Goal: Navigation & Orientation: Go to known website

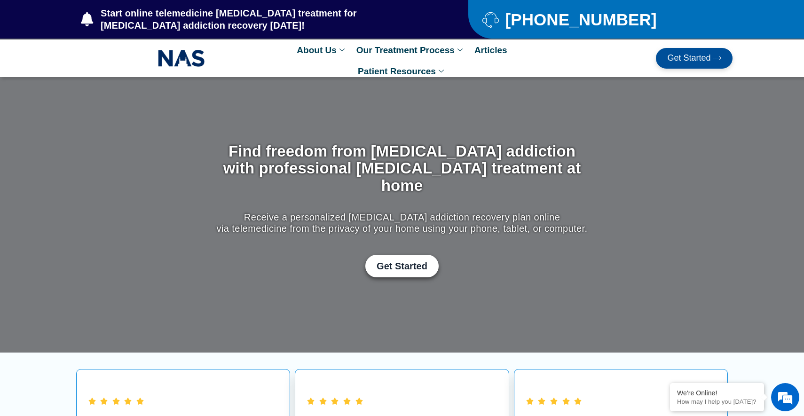
click at [685, 57] on span "Get Started" at bounding box center [688, 58] width 43 height 9
